Goal: Transaction & Acquisition: Purchase product/service

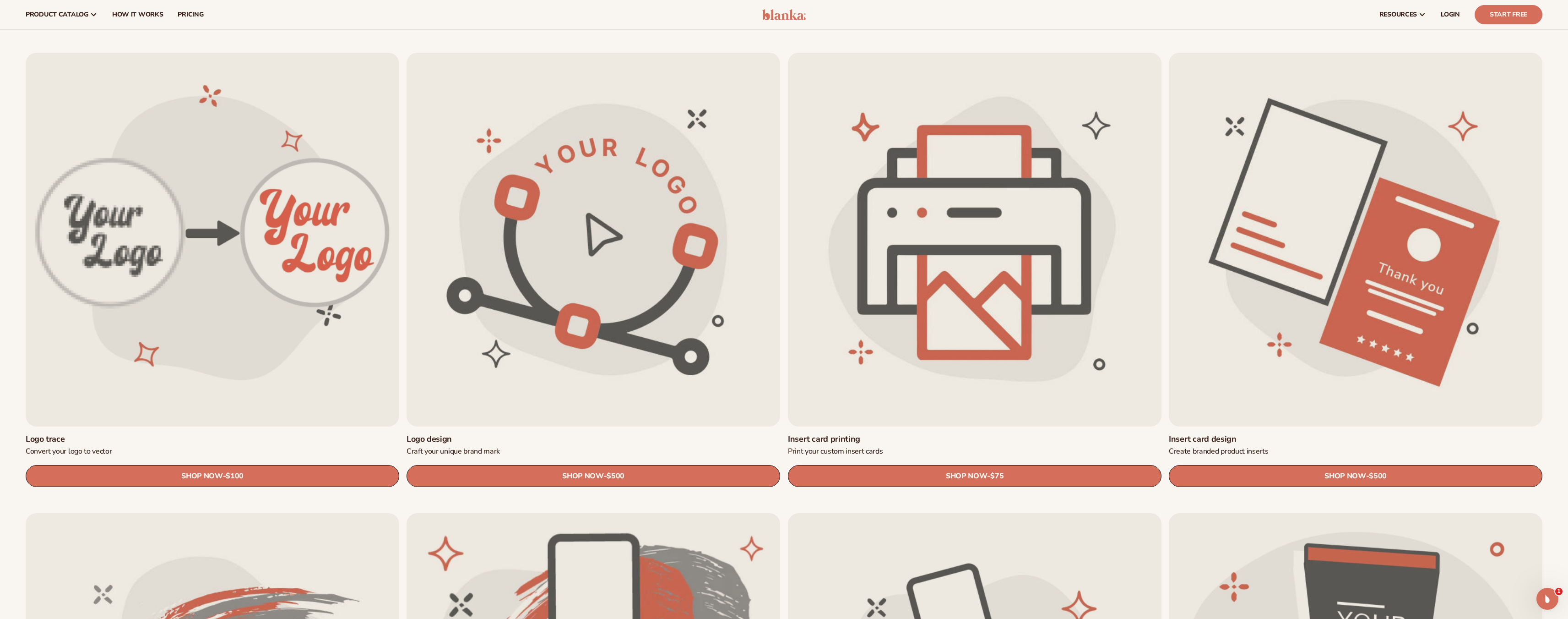
scroll to position [183, 0]
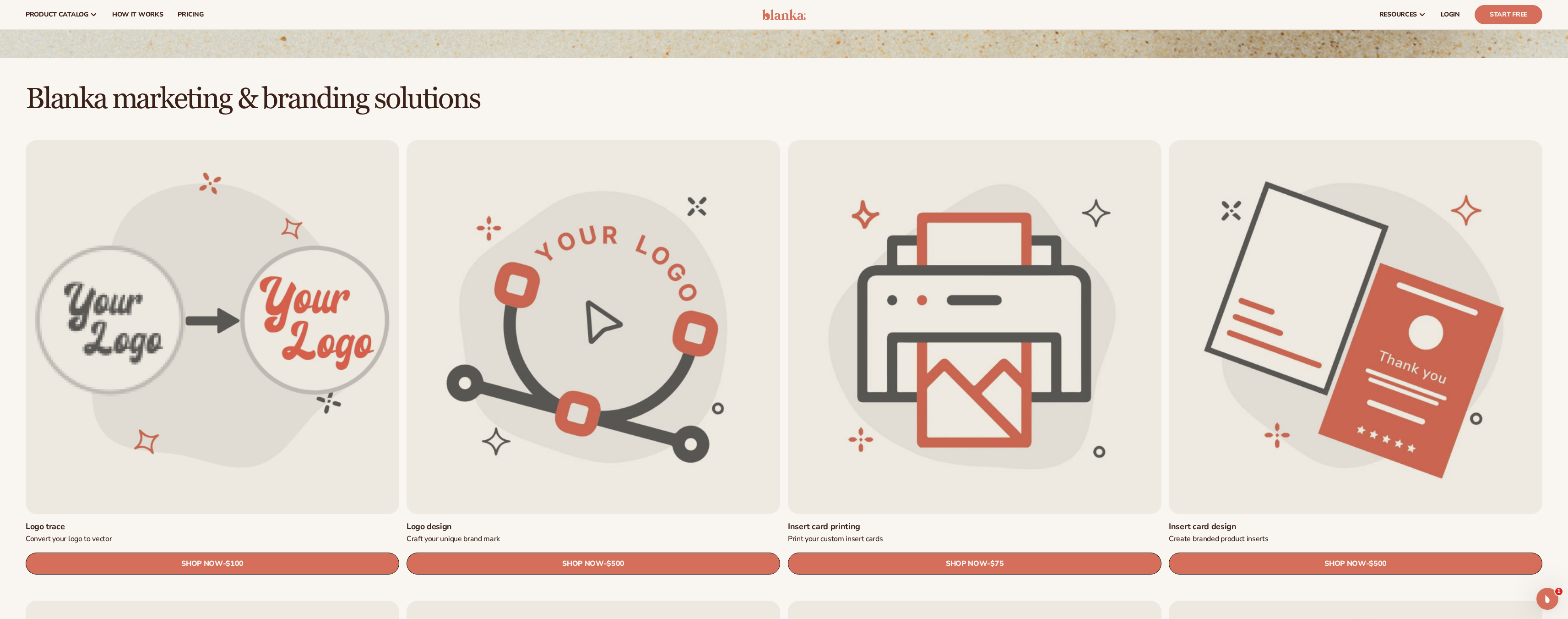
click at [1293, 521] on link "Insert card design" at bounding box center [1355, 527] width 373 height 11
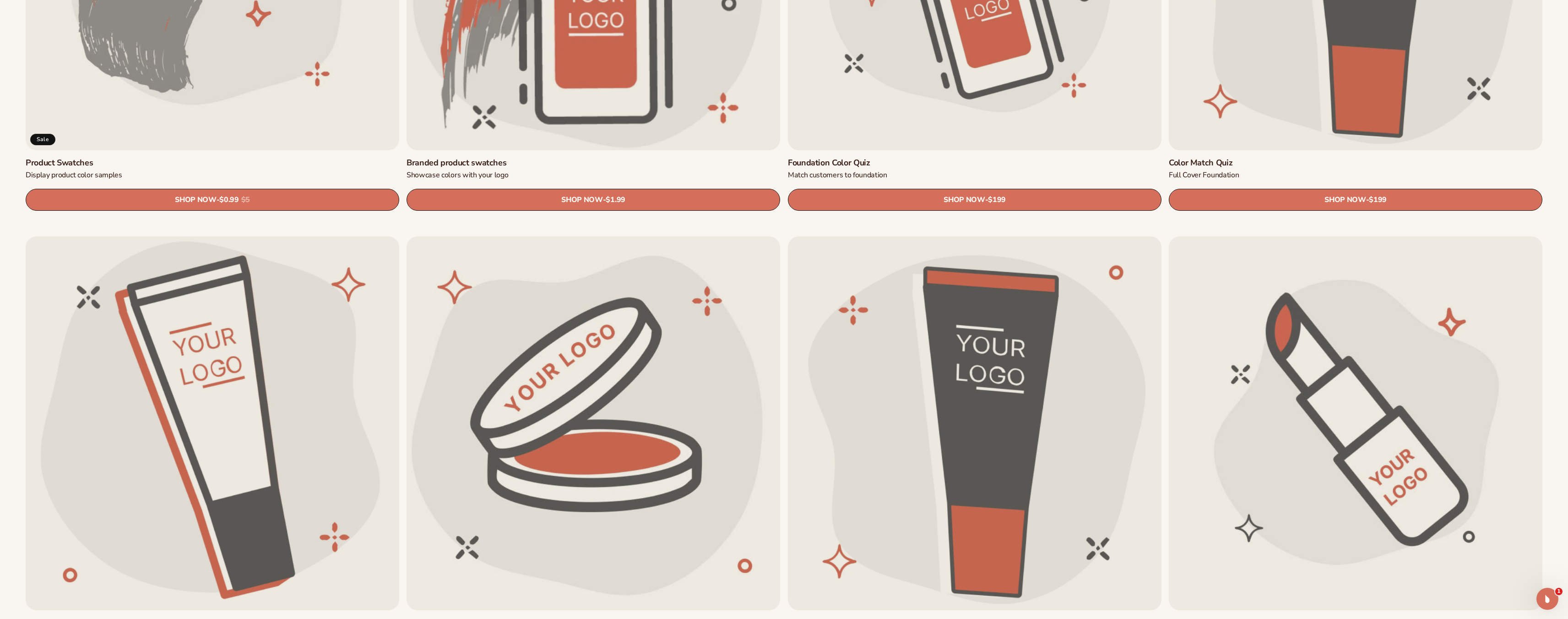
scroll to position [1007, 0]
click at [232, 205] on link "SHOP NOW - Regular price $0.99 Sale price $0.99 Regular price $5 Unit price / p…" at bounding box center [212, 199] width 373 height 22
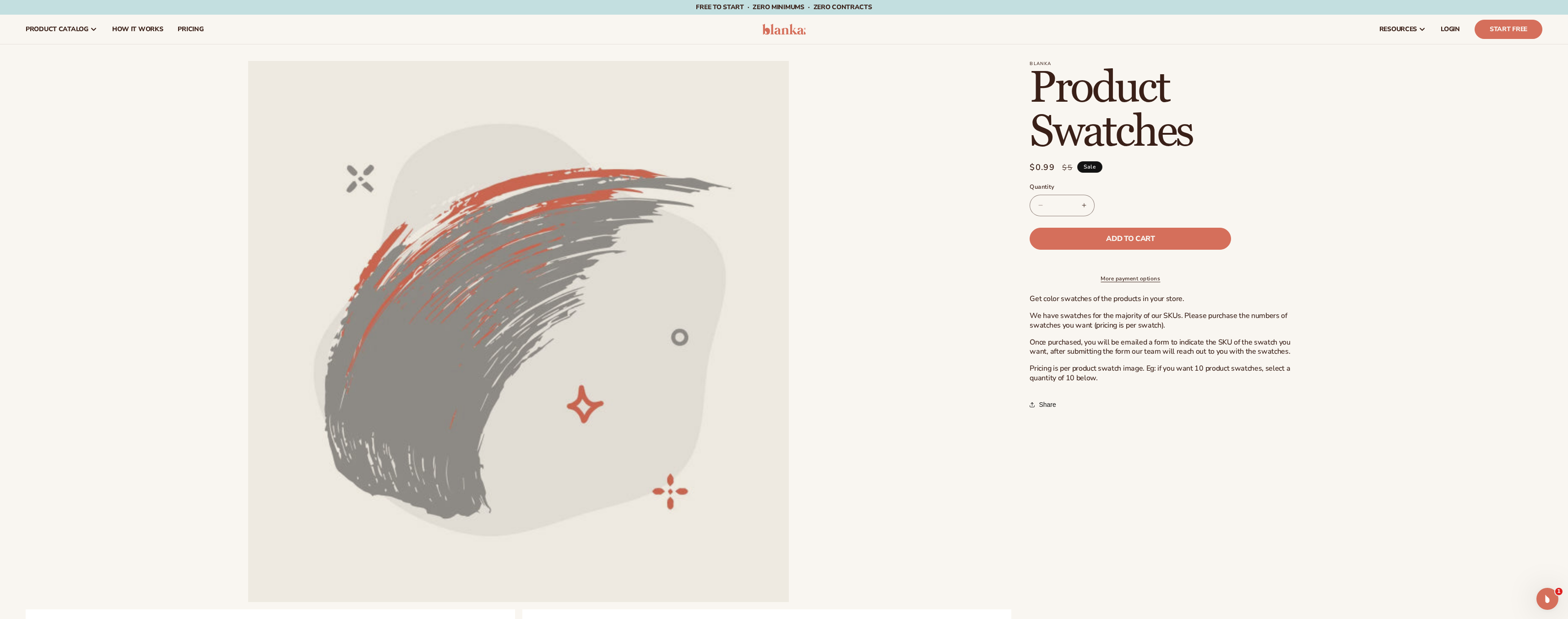
click at [1084, 207] on button "Increase quantity for Product Swatches" at bounding box center [1084, 205] width 20 height 22
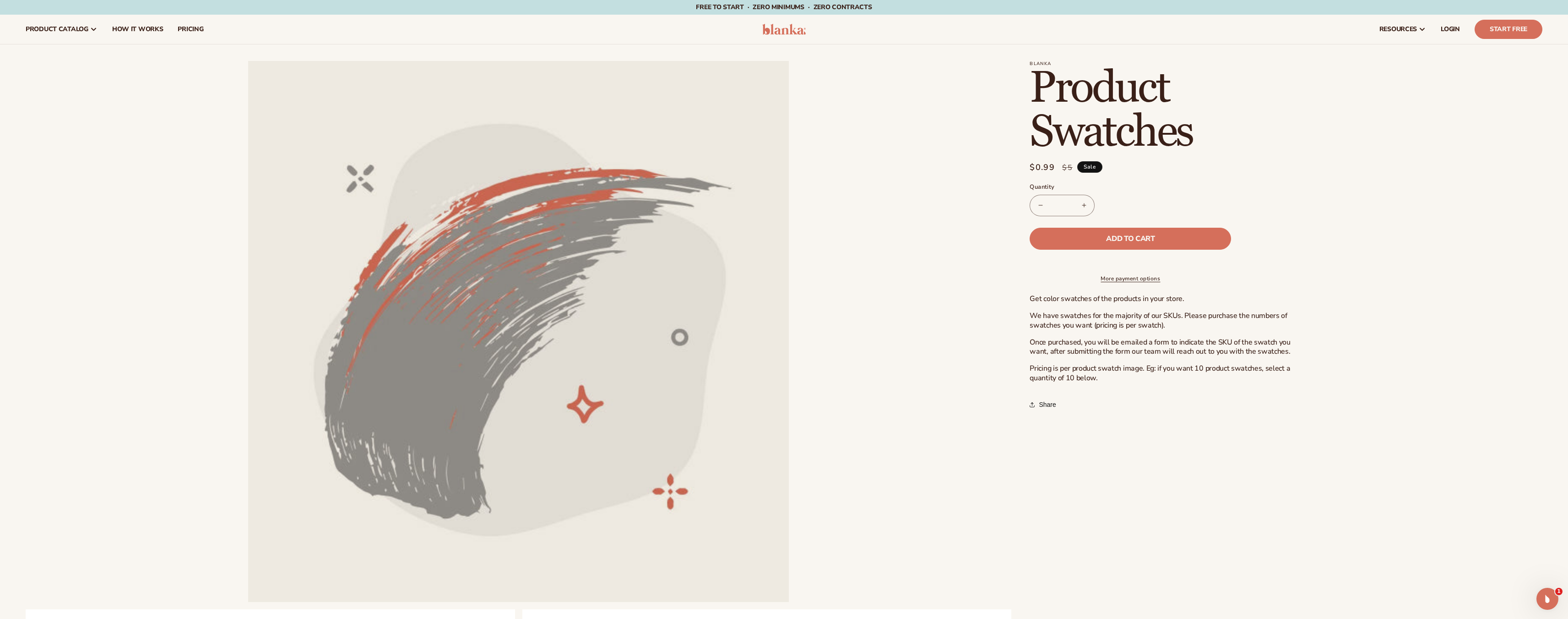
click at [1084, 207] on button "Increase quantity for Product Swatches" at bounding box center [1084, 205] width 20 height 22
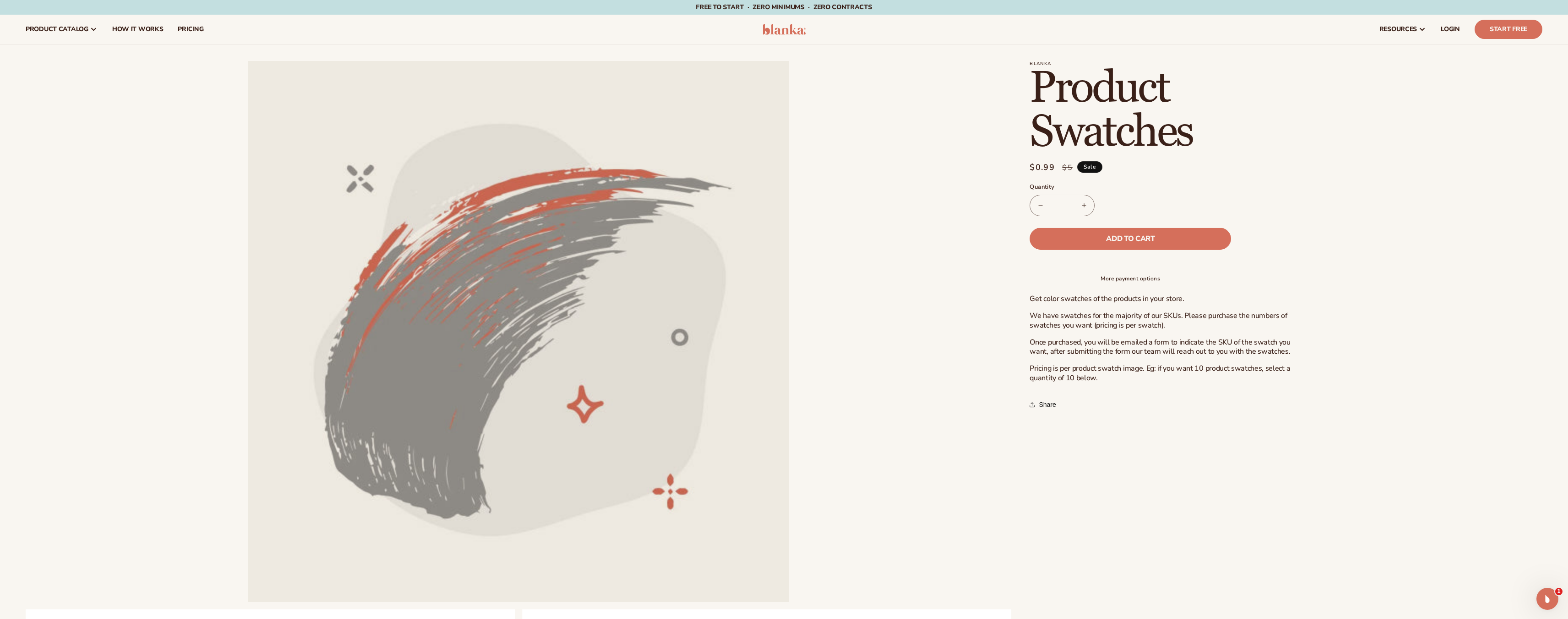
click at [1084, 207] on button "Increase quantity for Product Swatches" at bounding box center [1084, 205] width 20 height 22
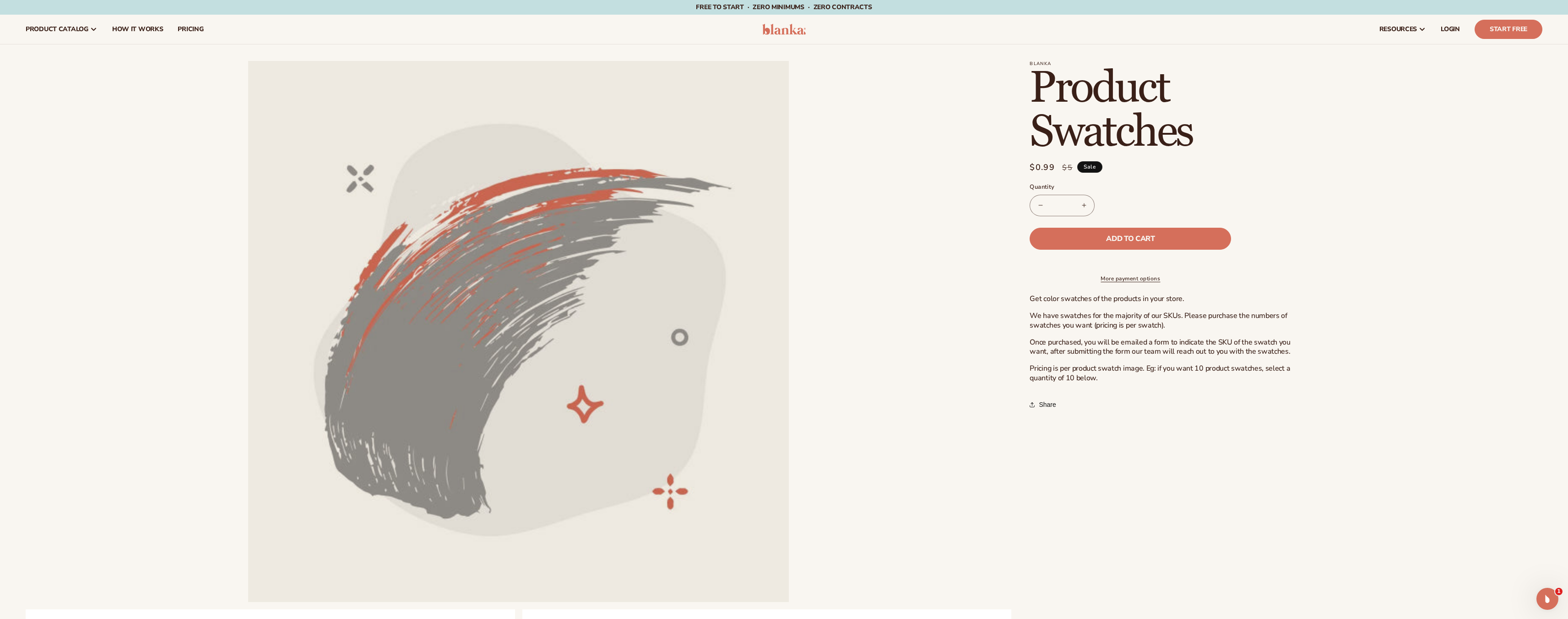
click at [1042, 201] on button "Decrease quantity for Product Swatches" at bounding box center [1040, 205] width 20 height 22
click at [1151, 237] on span "Add to cart" at bounding box center [1130, 239] width 49 height 7
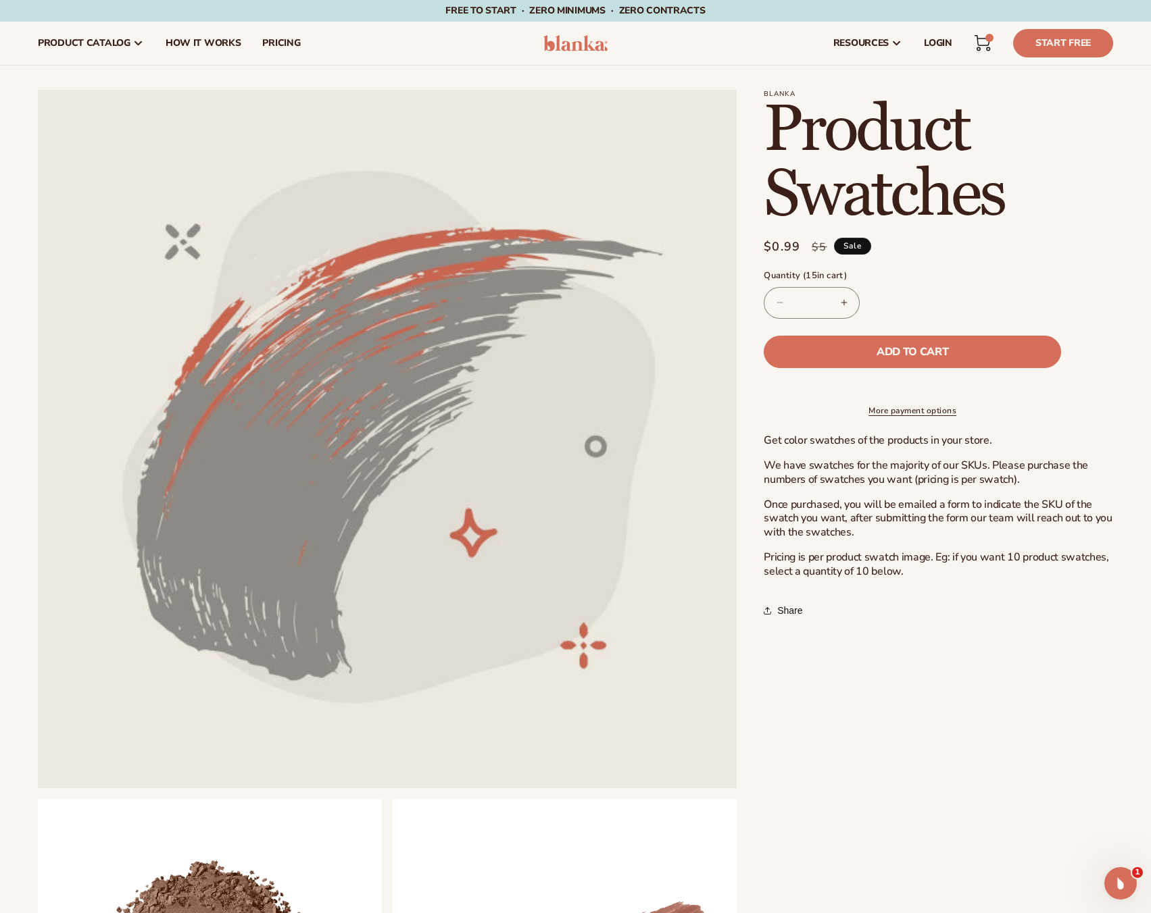
click at [849, 305] on button "Increase quantity for Product Swatches" at bounding box center [843, 303] width 30 height 32
click at [780, 303] on button "Decrease quantity for Product Swatches" at bounding box center [779, 303] width 30 height 32
type input "*"
click at [940, 348] on span "Add to cart" at bounding box center [912, 352] width 72 height 11
click at [980, 39] on icon at bounding box center [982, 43] width 16 height 16
